Goal: Answer question/provide support: Share knowledge or assist other users

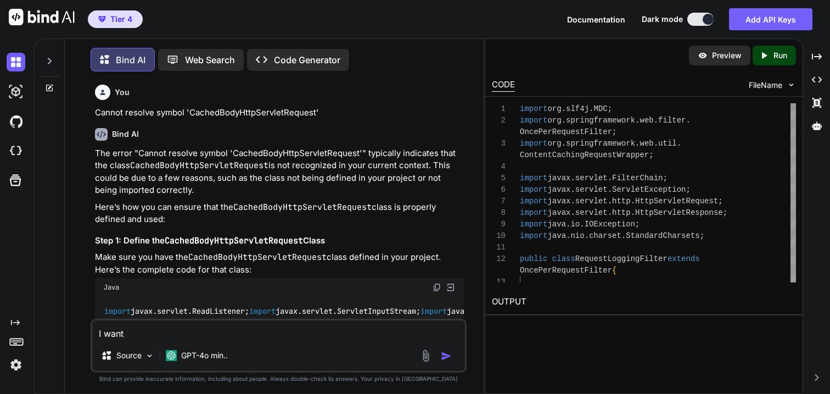
scroll to position [0, 41]
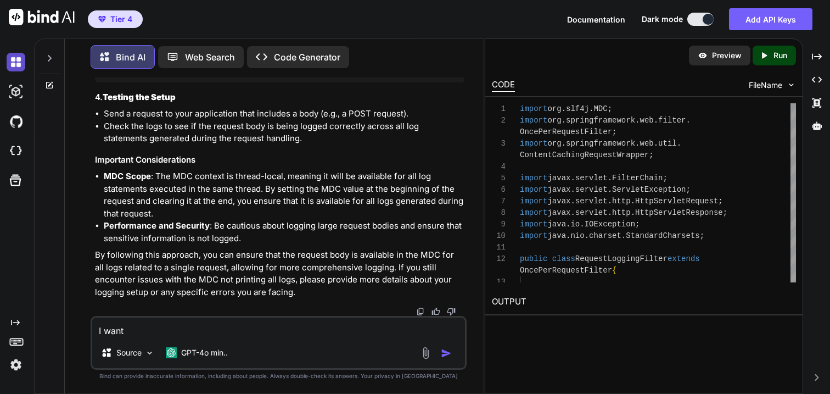
click at [19, 54] on img at bounding box center [16, 62] width 19 height 19
click at [47, 55] on icon at bounding box center [49, 58] width 9 height 9
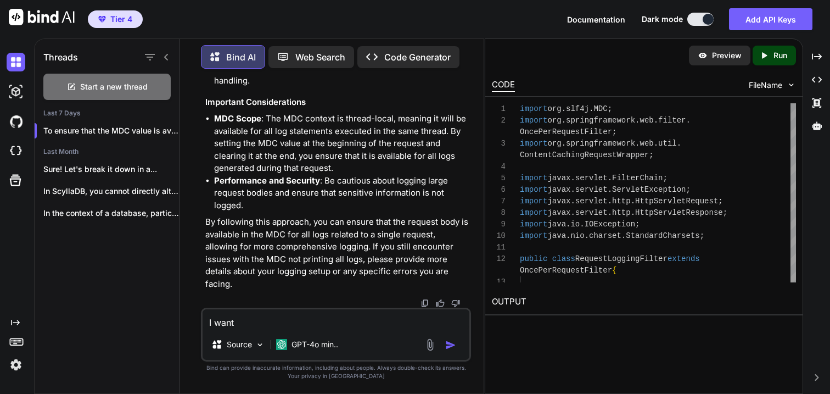
scroll to position [24487, 0]
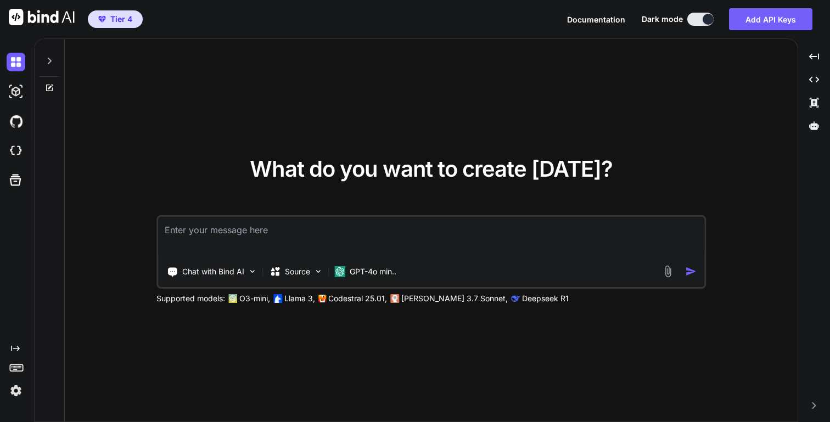
click at [51, 64] on icon at bounding box center [49, 61] width 9 height 9
type textarea "x"
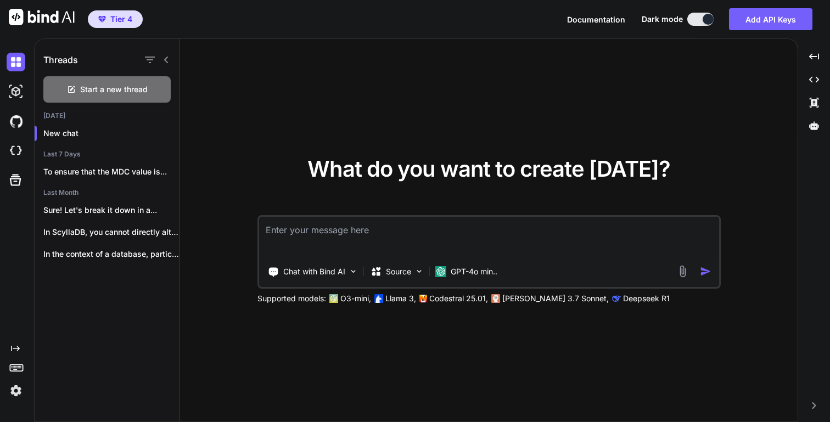
click at [300, 235] on textarea at bounding box center [489, 237] width 460 height 41
click at [519, 299] on p "[PERSON_NAME] 3.7 Sonnet," at bounding box center [555, 298] width 107 height 11
click at [473, 280] on div "GPT-4o min.." at bounding box center [466, 272] width 71 height 22
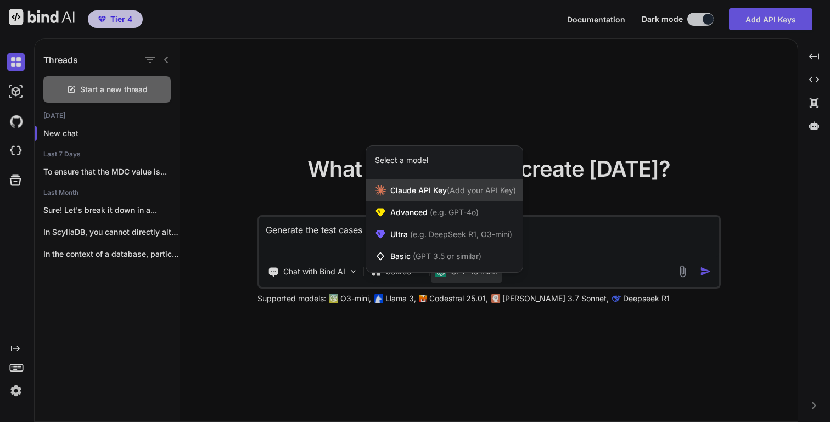
click at [449, 193] on span "(Add your API Key)" at bounding box center [481, 190] width 69 height 9
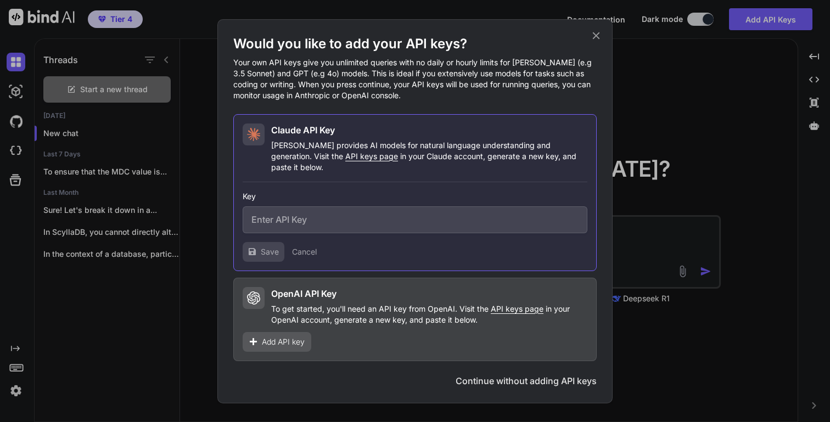
click at [596, 37] on icon at bounding box center [596, 36] width 12 height 12
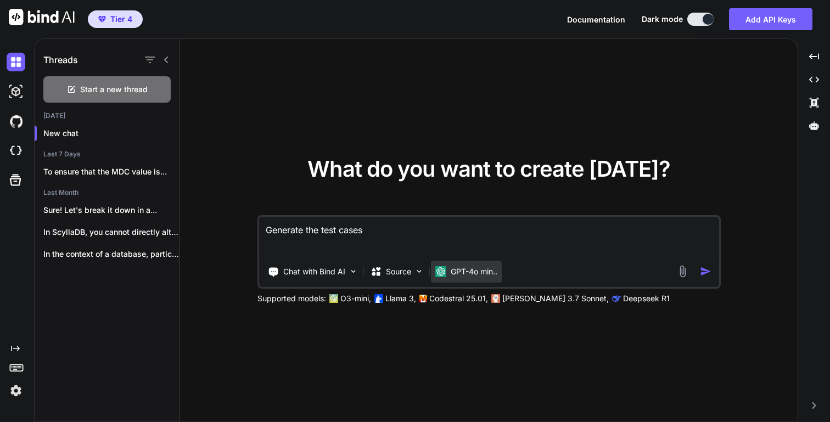
click at [460, 277] on p "GPT-4o min.." at bounding box center [474, 271] width 47 height 11
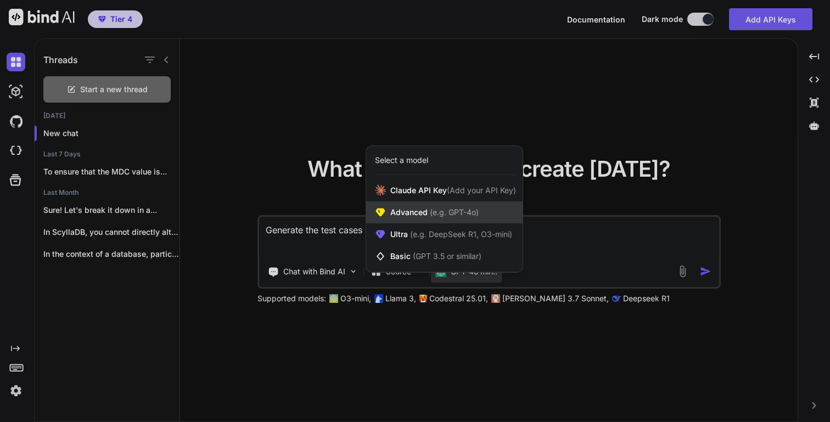
click at [438, 221] on div "Advanced (e.g. GPT-4o)" at bounding box center [444, 212] width 156 height 22
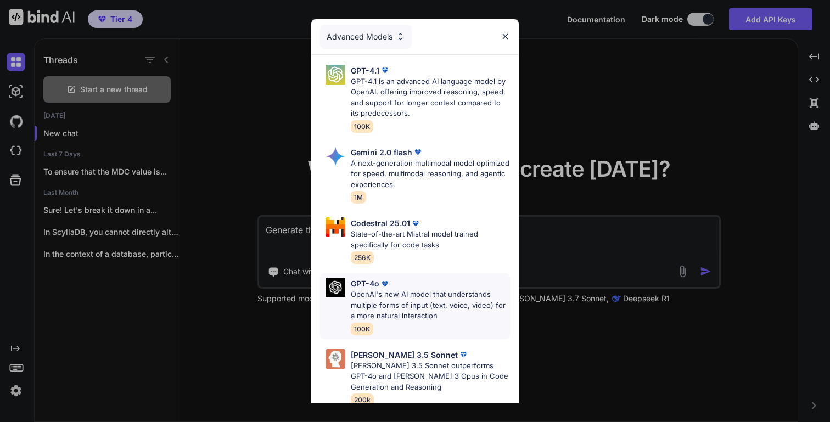
scroll to position [7, 0]
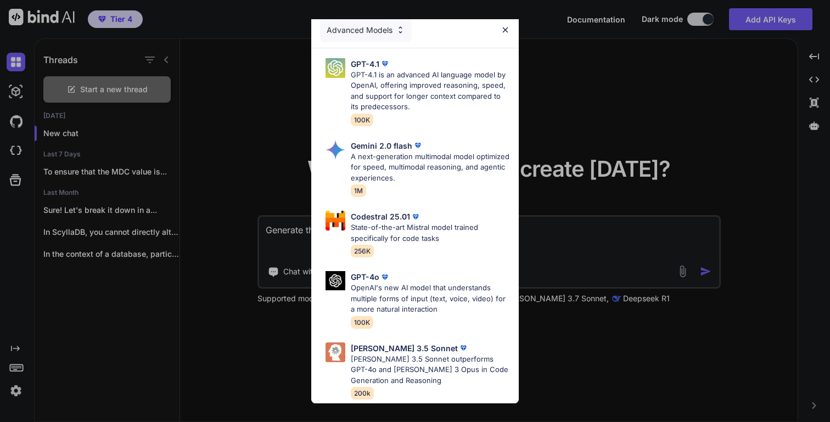
click at [547, 270] on div "Advanced Models GPT-4.1 GPT-4.1 is an advanced AI language model by OpenAI, off…" at bounding box center [415, 211] width 830 height 422
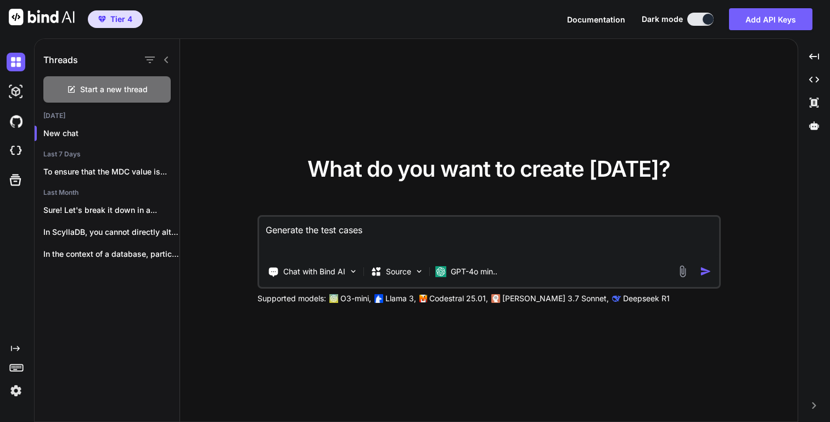
click at [503, 299] on p "[PERSON_NAME] 3.7 Sonnet," at bounding box center [555, 298] width 107 height 11
click at [469, 275] on p "GPT-4o min.." at bounding box center [474, 271] width 47 height 11
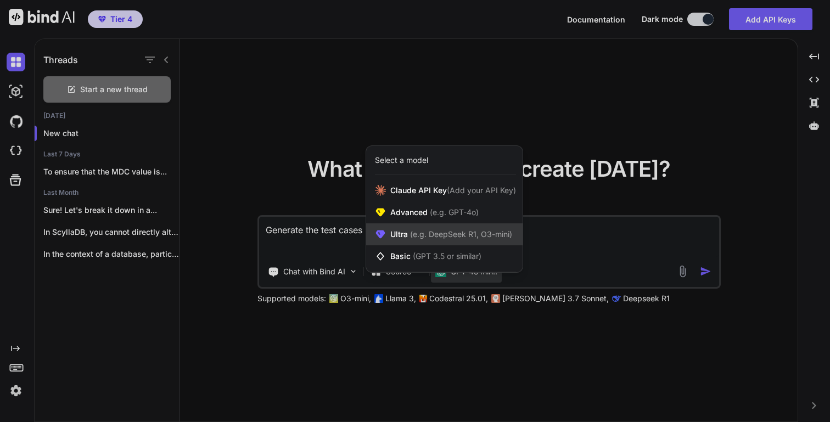
click at [446, 227] on div "Ultra (e.g. DeepSeek R1, O3-mini)" at bounding box center [444, 234] width 156 height 22
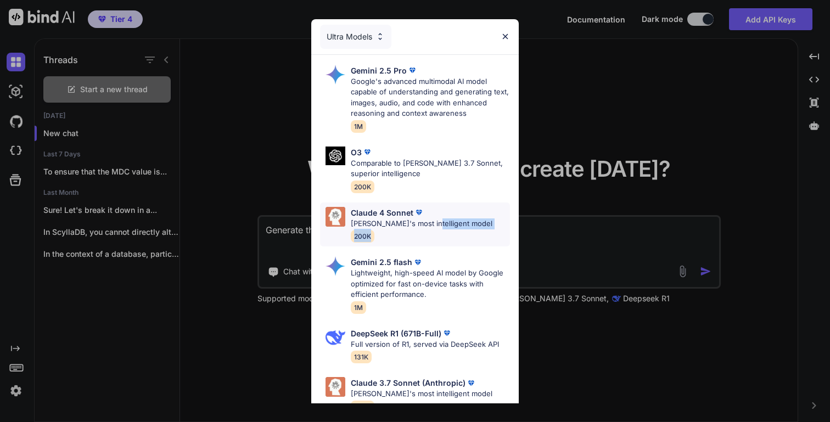
drag, startPoint x: 427, startPoint y: 224, endPoint x: 428, endPoint y: 232, distance: 7.8
click at [428, 232] on div "[PERSON_NAME] 4 Sonnet [PERSON_NAME]'s most intelligent model 200K" at bounding box center [422, 225] width 142 height 36
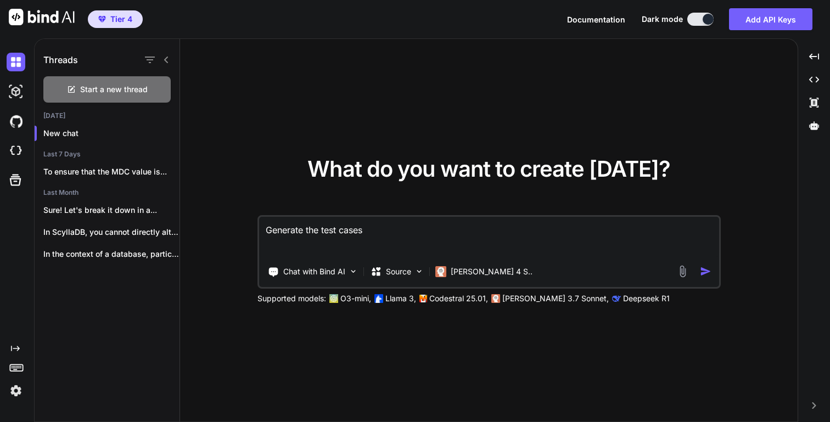
click at [402, 229] on textarea "Generate the test cases" at bounding box center [489, 237] width 460 height 41
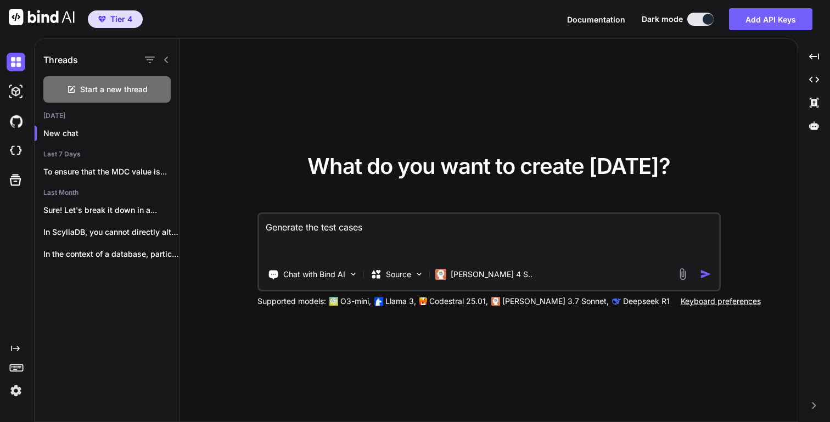
paste textarea "[URL][DOMAIN_NAME]"
paste textarea "@Slf4j @ControllerAdvice public class MDCRequestBodyAdvice implements RequestBo…"
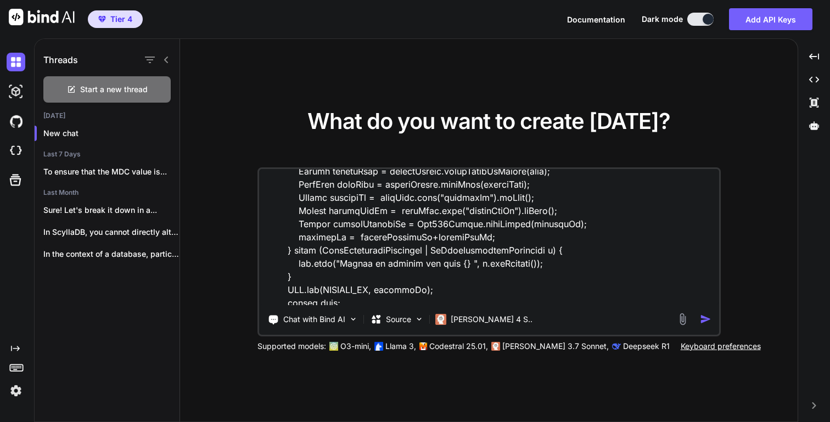
scroll to position [314, 0]
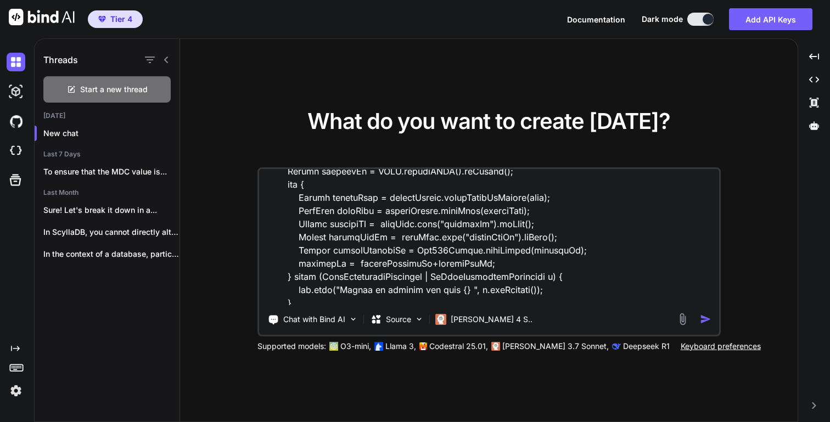
click at [361, 254] on textarea at bounding box center [489, 237] width 460 height 136
click at [454, 250] on textarea at bounding box center [489, 237] width 460 height 136
drag, startPoint x: 479, startPoint y: 239, endPoint x: 446, endPoint y: 233, distance: 32.9
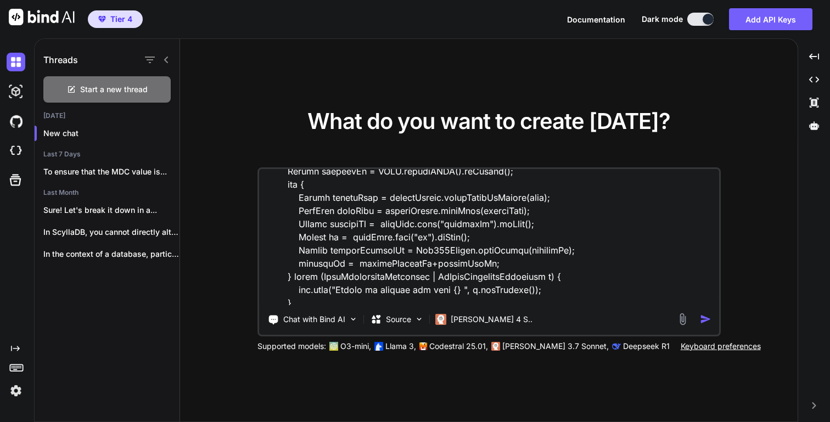
click at [446, 233] on textarea at bounding box center [489, 237] width 460 height 136
drag, startPoint x: 357, startPoint y: 238, endPoint x: 325, endPoint y: 237, distance: 32.4
click at [325, 237] on textarea at bounding box center [489, 237] width 460 height 136
type textarea "Generate the test cases @Slf4j @ControllerAdvice public class MDCRequestBodyAdv…"
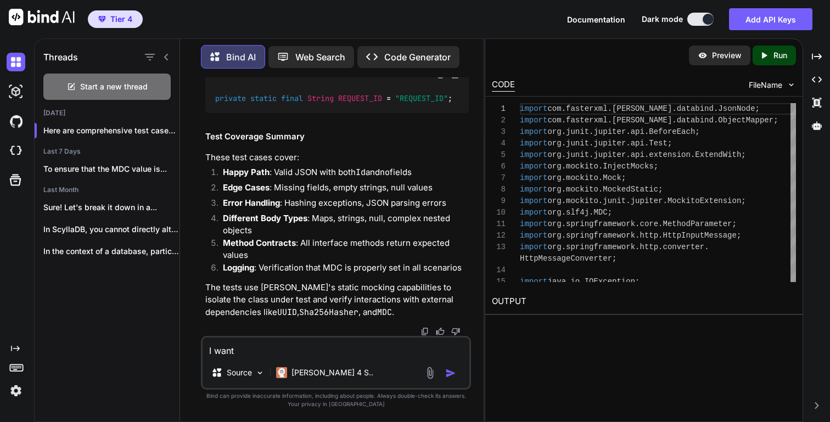
scroll to position [4201, 0]
click at [813, 55] on icon "Created with Pixso." at bounding box center [817, 57] width 10 height 10
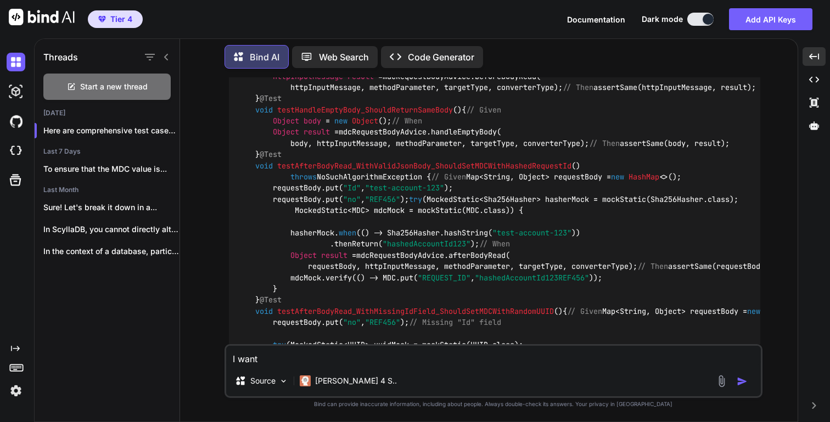
scroll to position [435, 0]
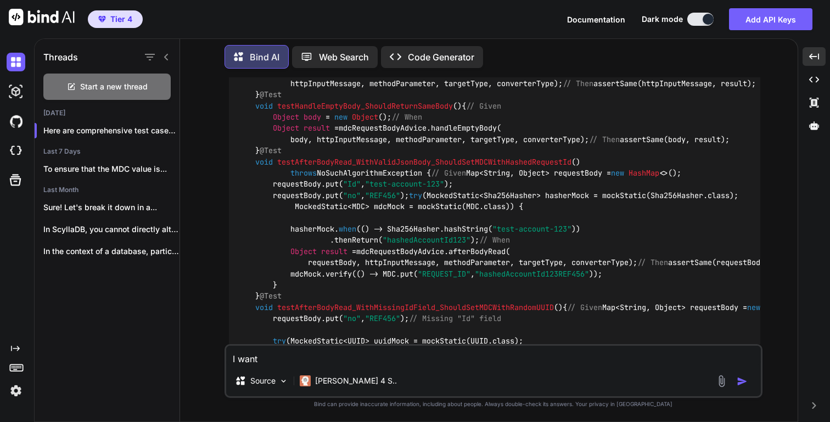
copy span "MDCRequestBodyAdviceTest"
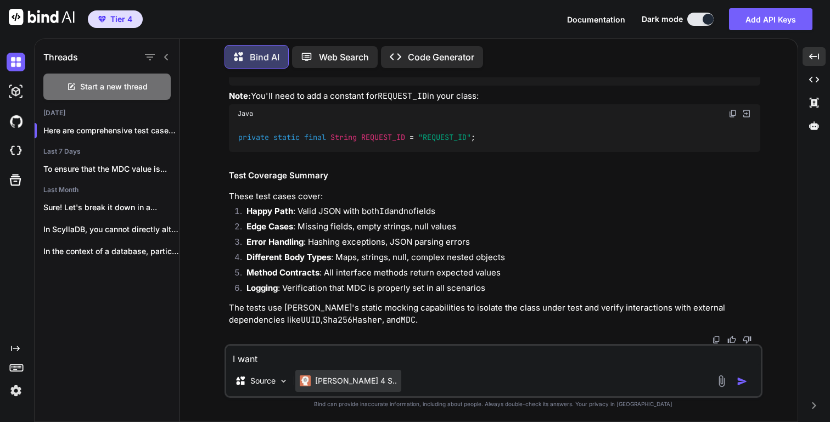
scroll to position [3981, 0]
drag, startPoint x: 250, startPoint y: 136, endPoint x: 318, endPoint y: 101, distance: 75.9
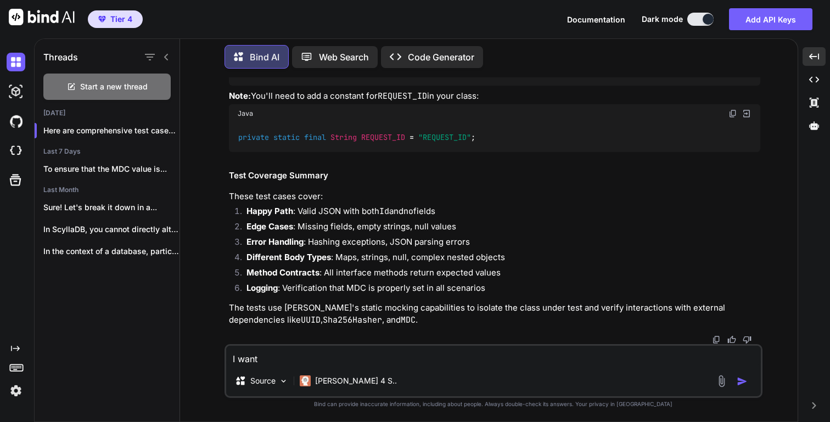
copy code "@InjectMocks private MDCRequestBodyAdvice mdcRequestBodyAdvice; @Mock private M…"
click at [121, 88] on span "Start a new thread" at bounding box center [114, 86] width 68 height 11
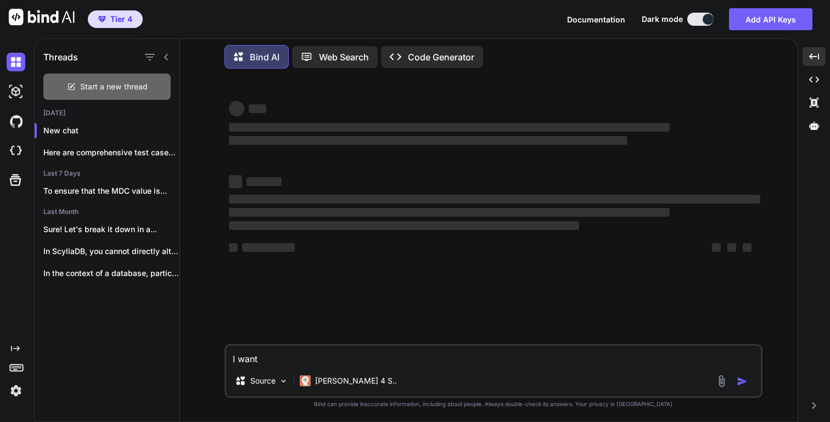
scroll to position [0, 0]
drag, startPoint x: 279, startPoint y: 359, endPoint x: 182, endPoint y: 348, distance: 97.8
click at [182, 348] on div "Bind AI Web Search Created with Pixso. Code Generator ‌ ‌ ‌ ‌ ‌ ‌ ‌ ‌ ‌ ‌ ‌ ‌ ‌…" at bounding box center [489, 231] width 618 height 381
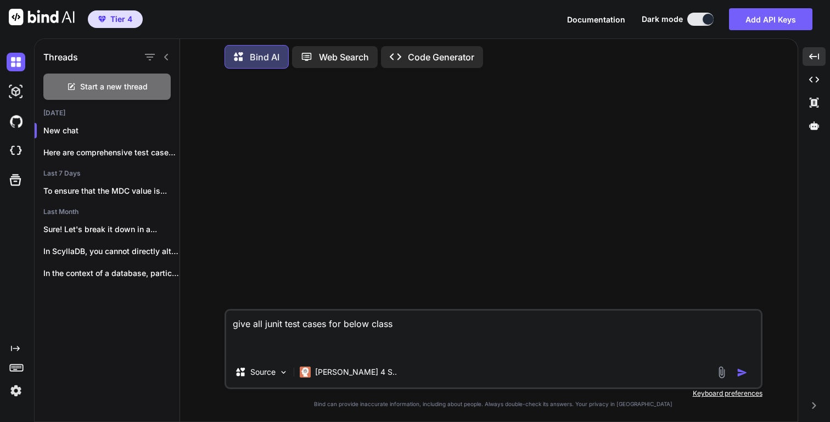
paste textarea "@ExtendWith(MockitoExtension.class)"
paste textarea "@Slf4j @ControllerAdvice public class MDCRequestBodyAdvice implements RequestBo…"
type textarea "give all junit test cases for below class @Slf4j @ControllerAdvice public class…"
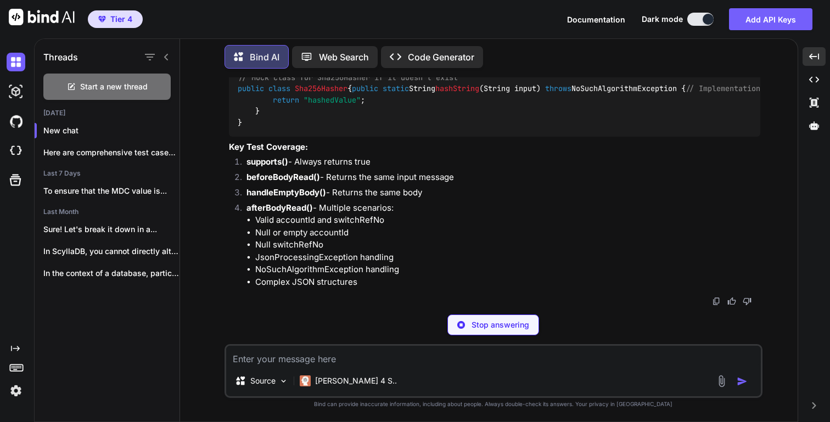
scroll to position [4023, 0]
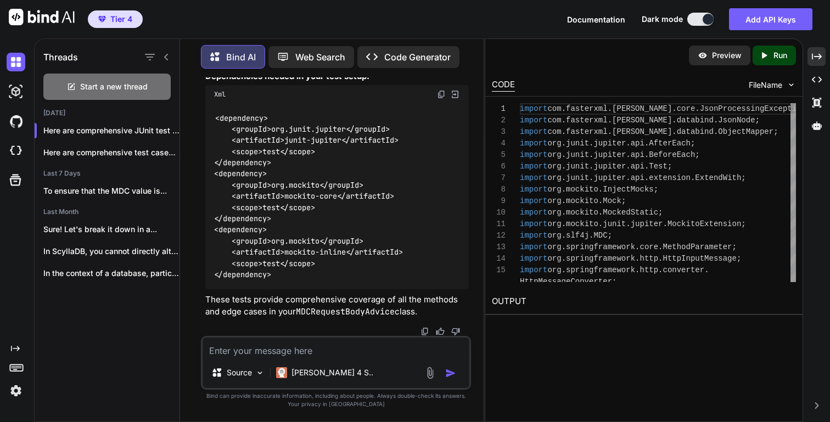
scroll to position [4208, 0]
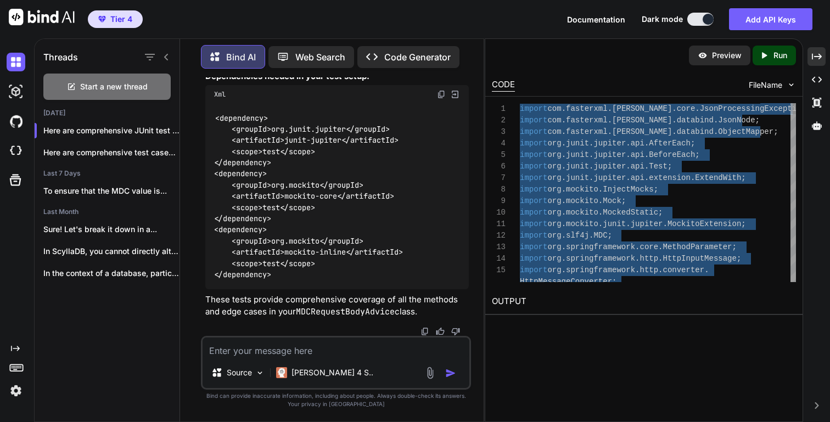
type textarea "import com.fasterxml.[PERSON_NAME].core.JsonProcessingException; import com.fas…"
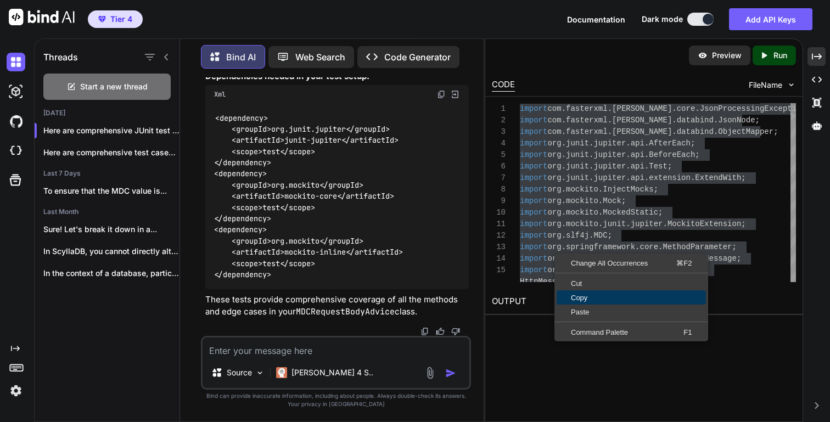
click at [589, 300] on span "Copy" at bounding box center [631, 297] width 149 height 7
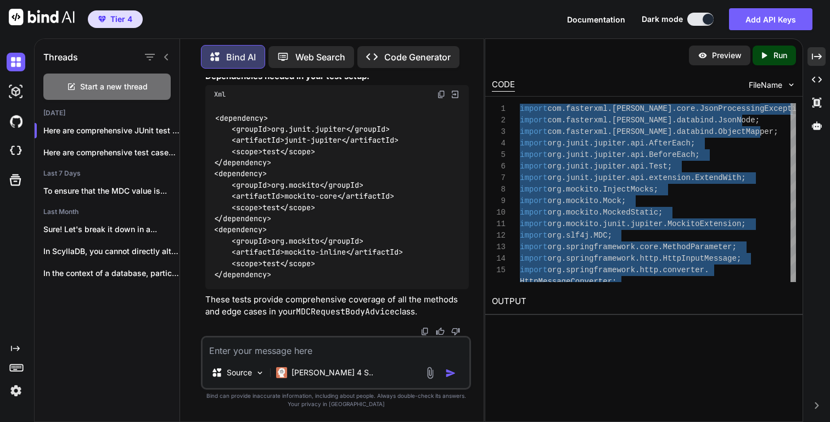
click at [363, 344] on textarea at bounding box center [336, 348] width 267 height 20
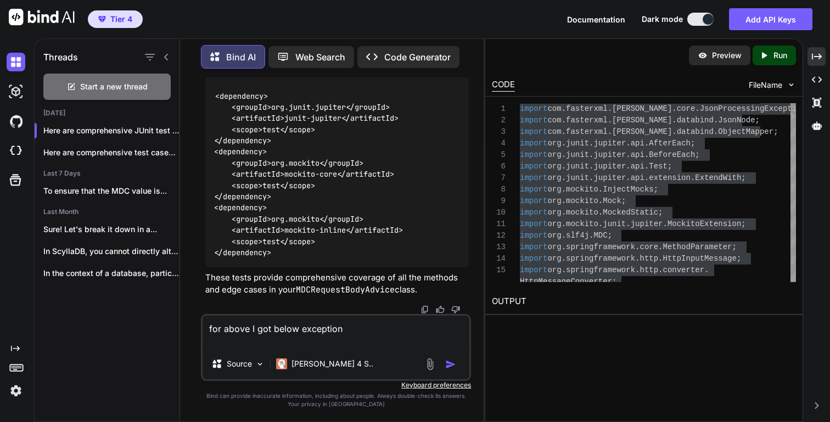
paste textarea "org.mockito.exceptions.base.MockitoException: Cannot mock/spy class java.lang.C…"
type textarea "for above I got below exception org.mockito.exceptions.base.MockitoException: C…"
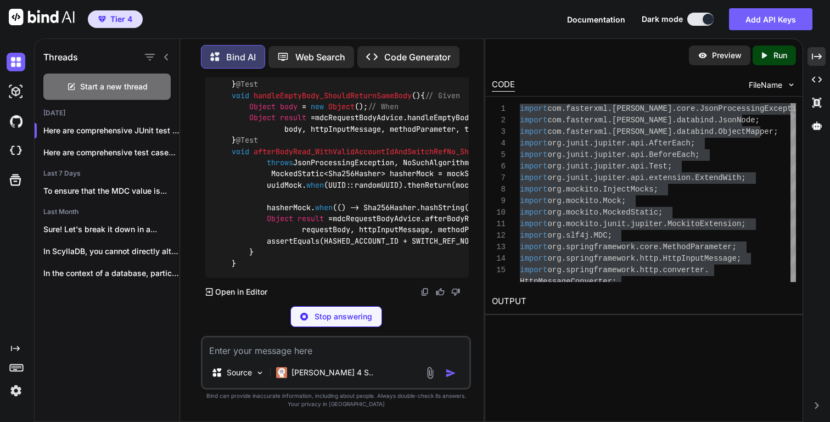
scroll to position [6320, 0]
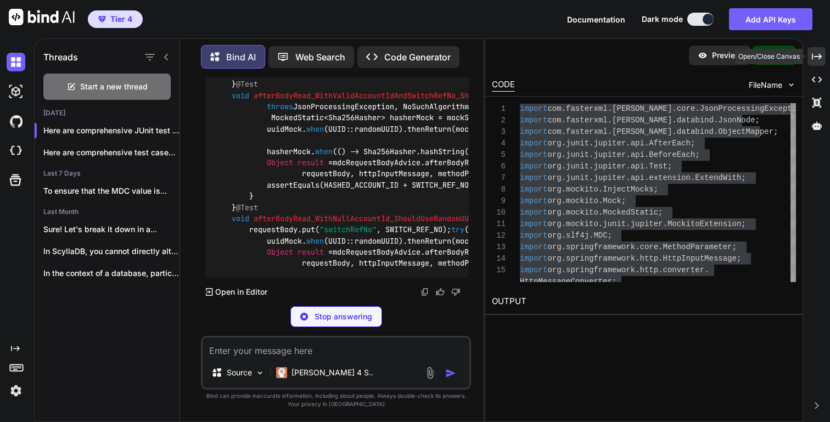
click at [818, 52] on icon "Created with Pixso." at bounding box center [817, 57] width 10 height 10
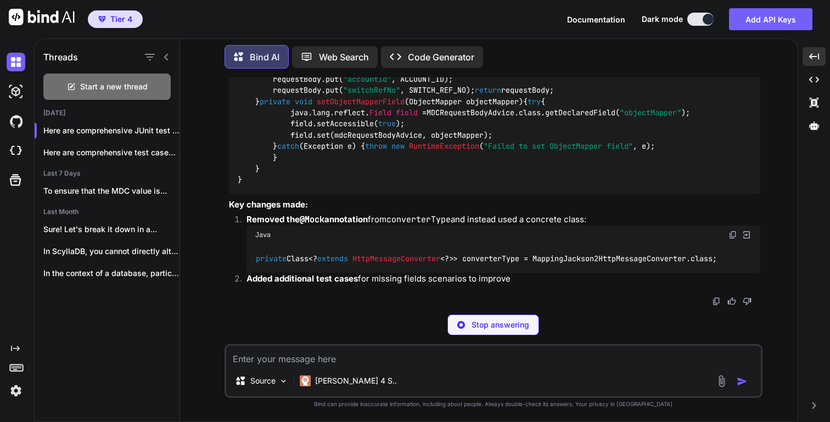
scroll to position [9028, 0]
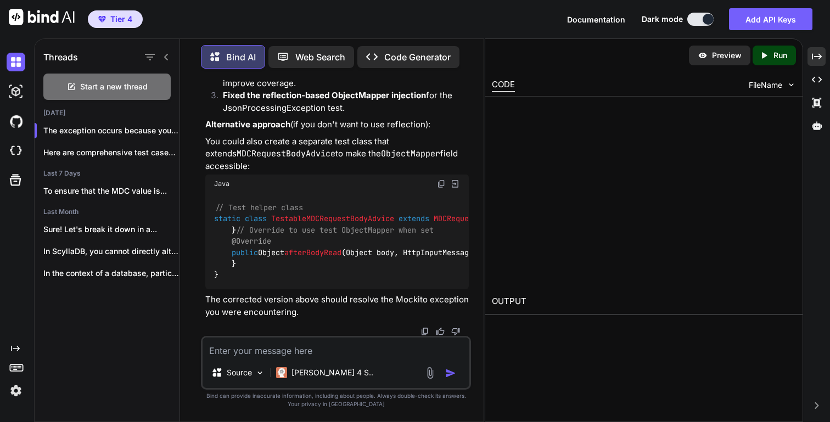
click at [689, 179] on div "Threads Start a new thread [DATE] The exception occurs because you cannot ... H…" at bounding box center [432, 230] width 796 height 384
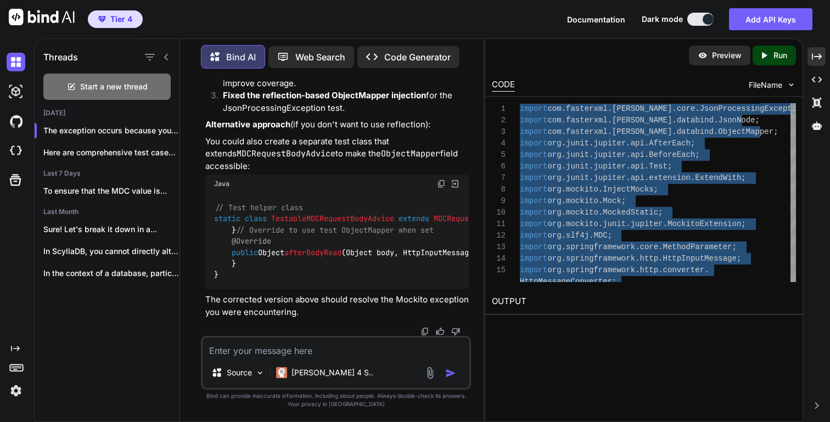
type textarea "import com.fasterxml.[PERSON_NAME].core.JsonProcessingException; import com.fas…"
